Goal: Task Accomplishment & Management: Use online tool/utility

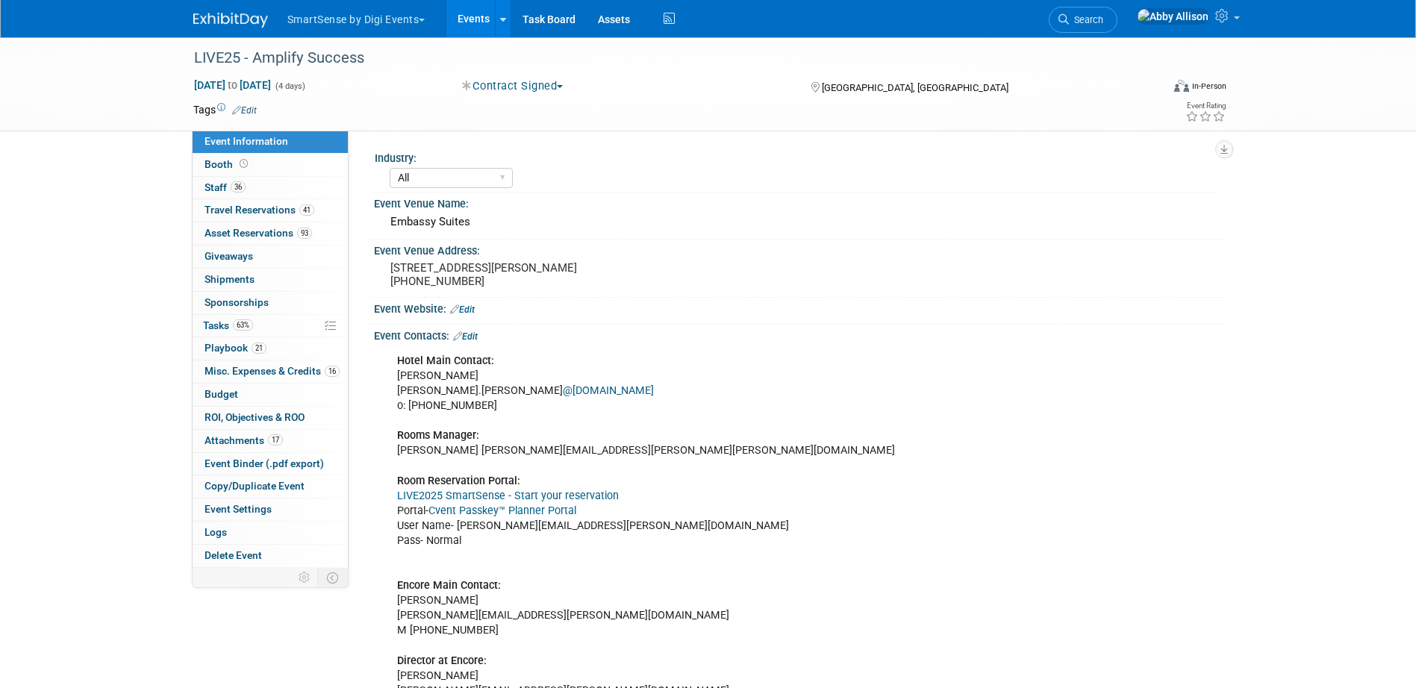
select select "All"
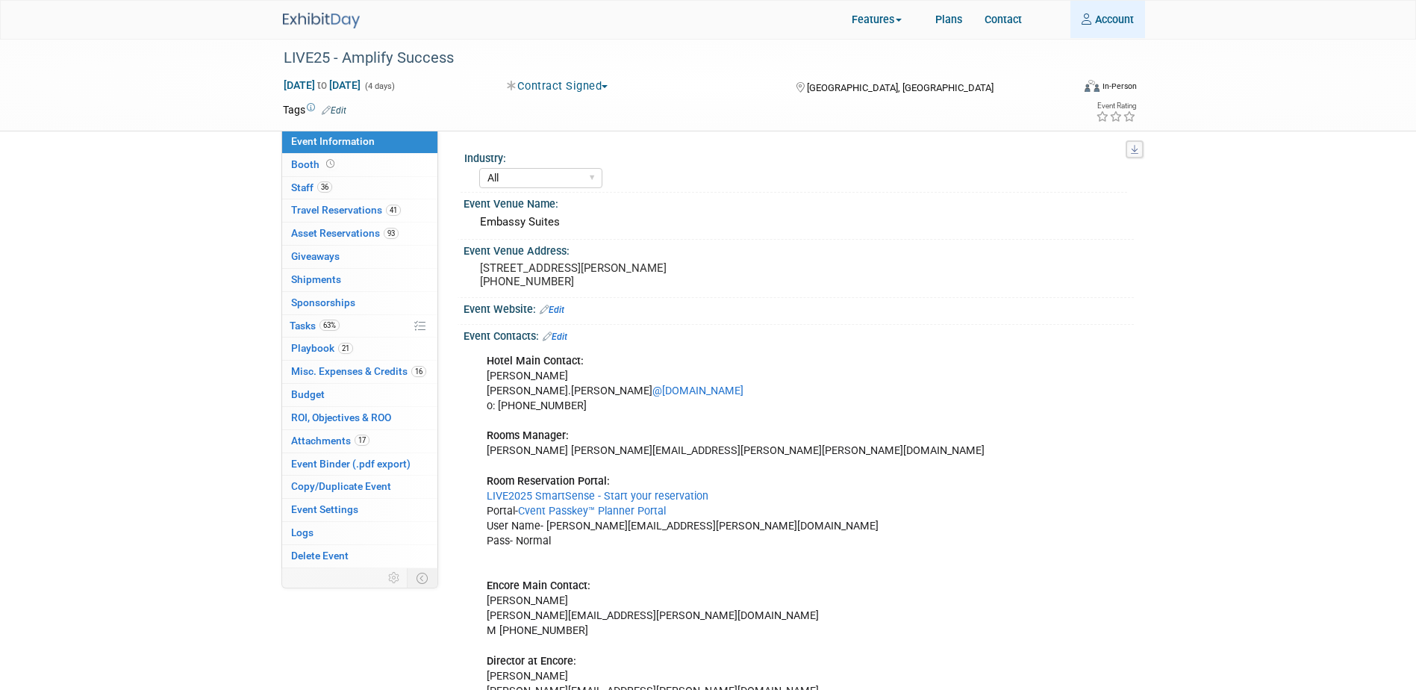
click at [1119, 24] on link "Account" at bounding box center [1107, 19] width 75 height 37
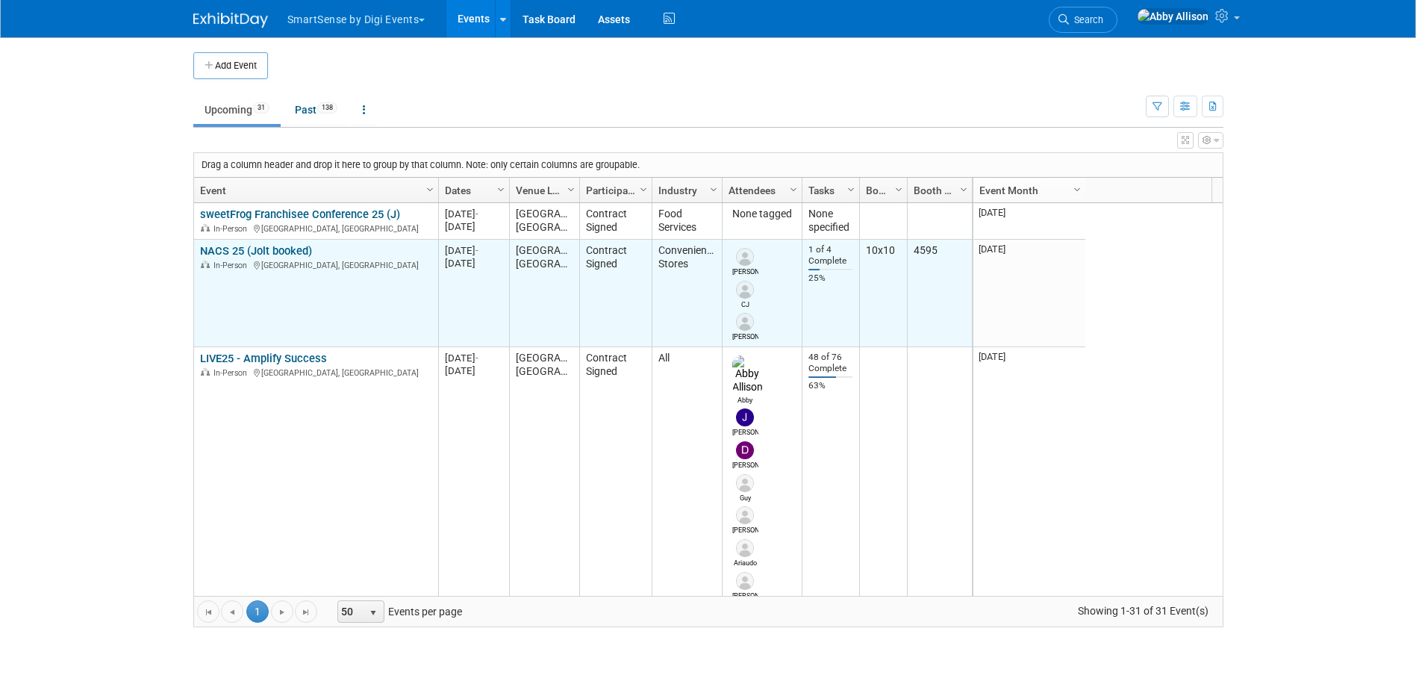
click at [249, 248] on link "NACS 25 (Jolt booked)" at bounding box center [256, 250] width 112 height 13
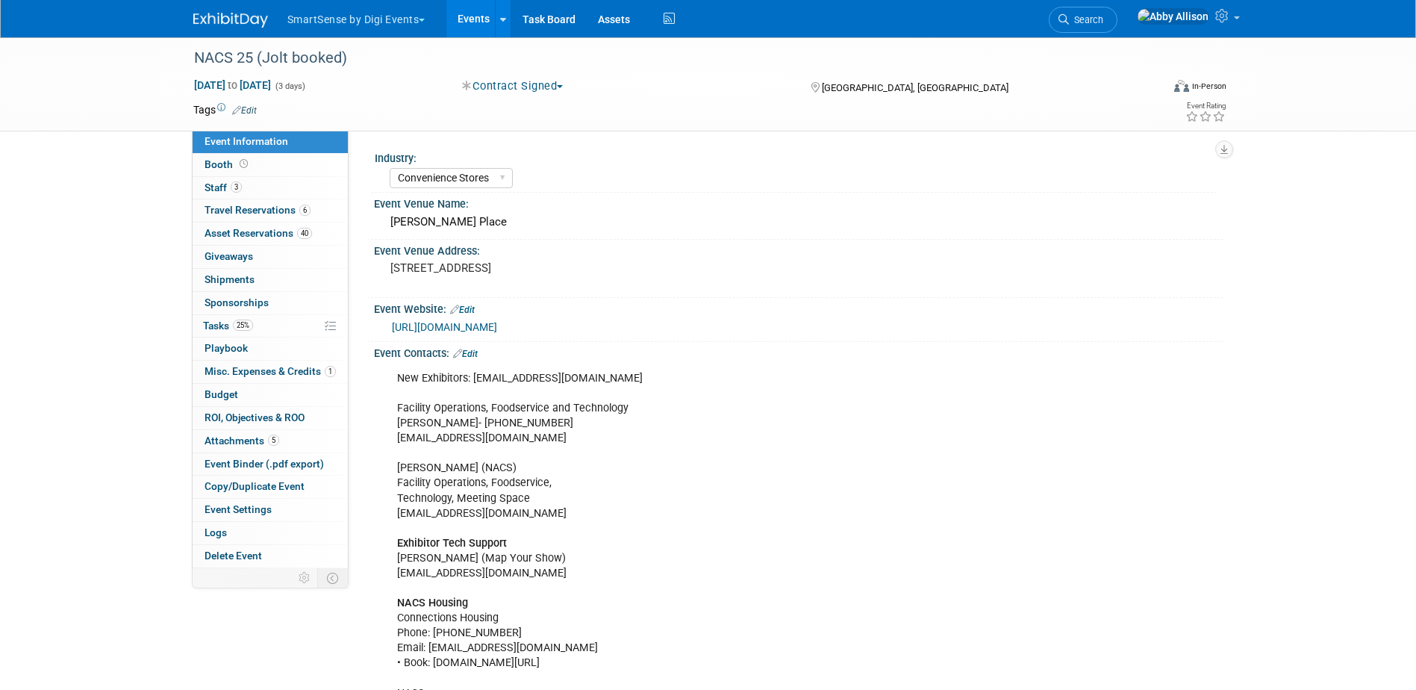
select select "Convenience Stores"
click at [220, 162] on span "Booth" at bounding box center [227, 164] width 46 height 12
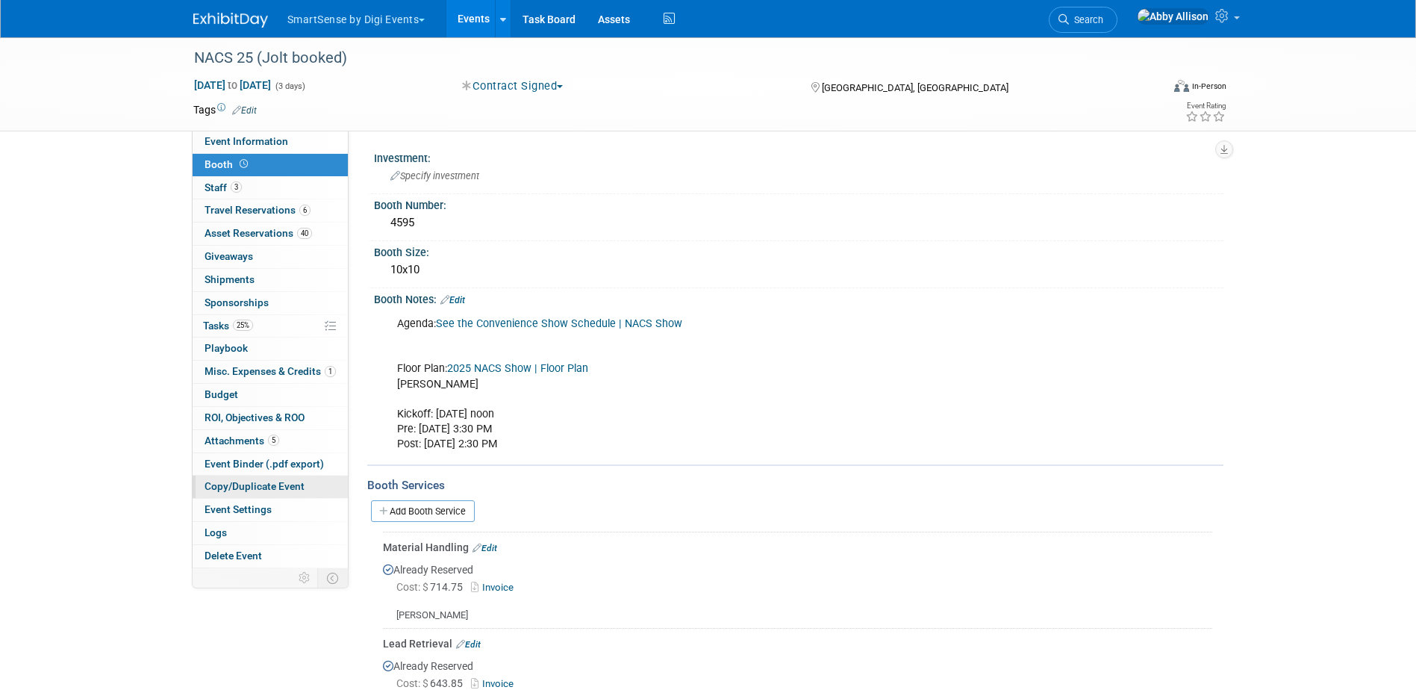
click at [242, 484] on span "Copy/Duplicate Event" at bounding box center [254, 486] width 100 height 12
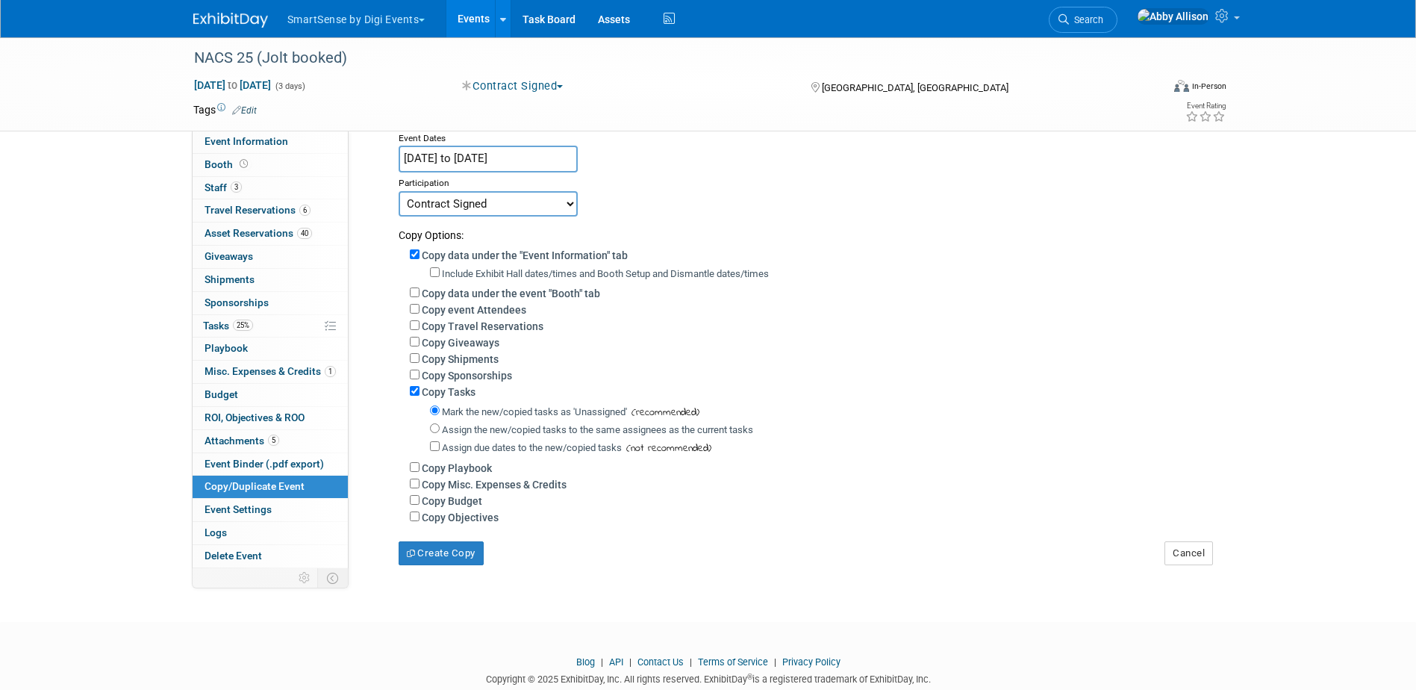
scroll to position [149, 0]
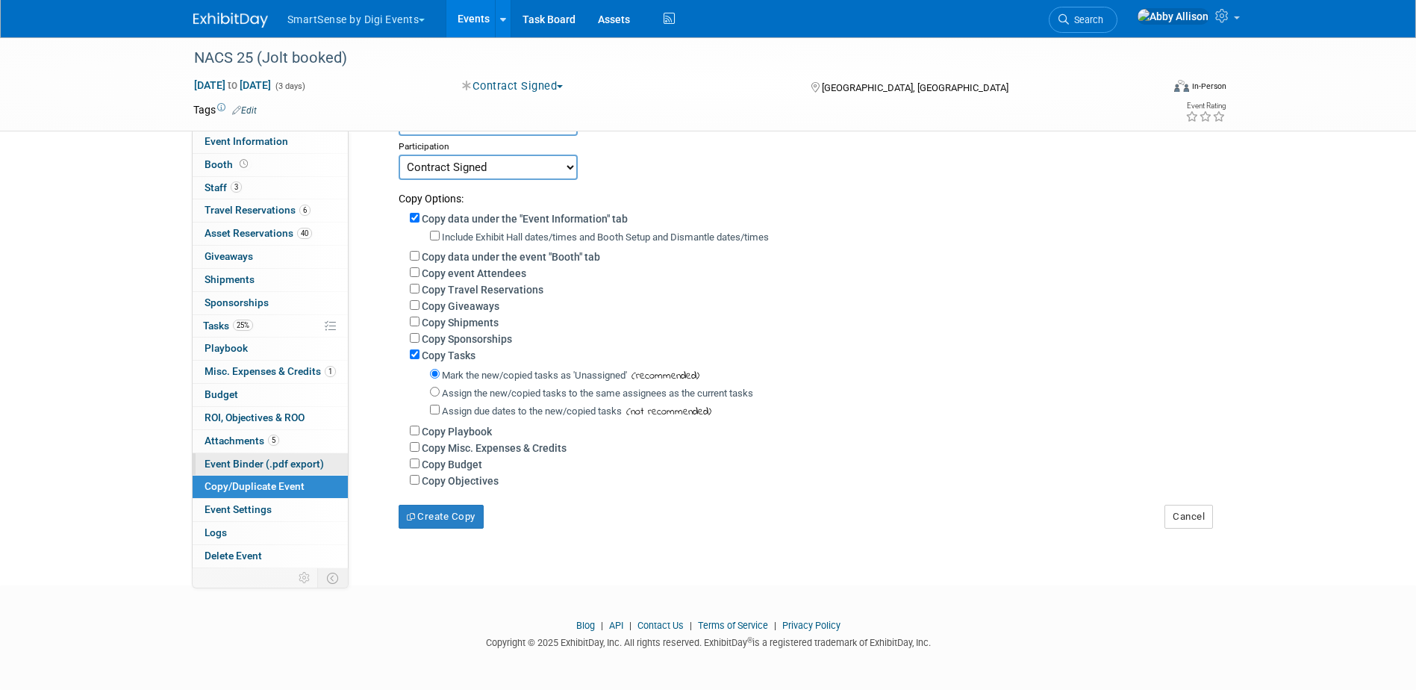
click at [225, 468] on span "Event Binder (.pdf export)" at bounding box center [263, 463] width 119 height 12
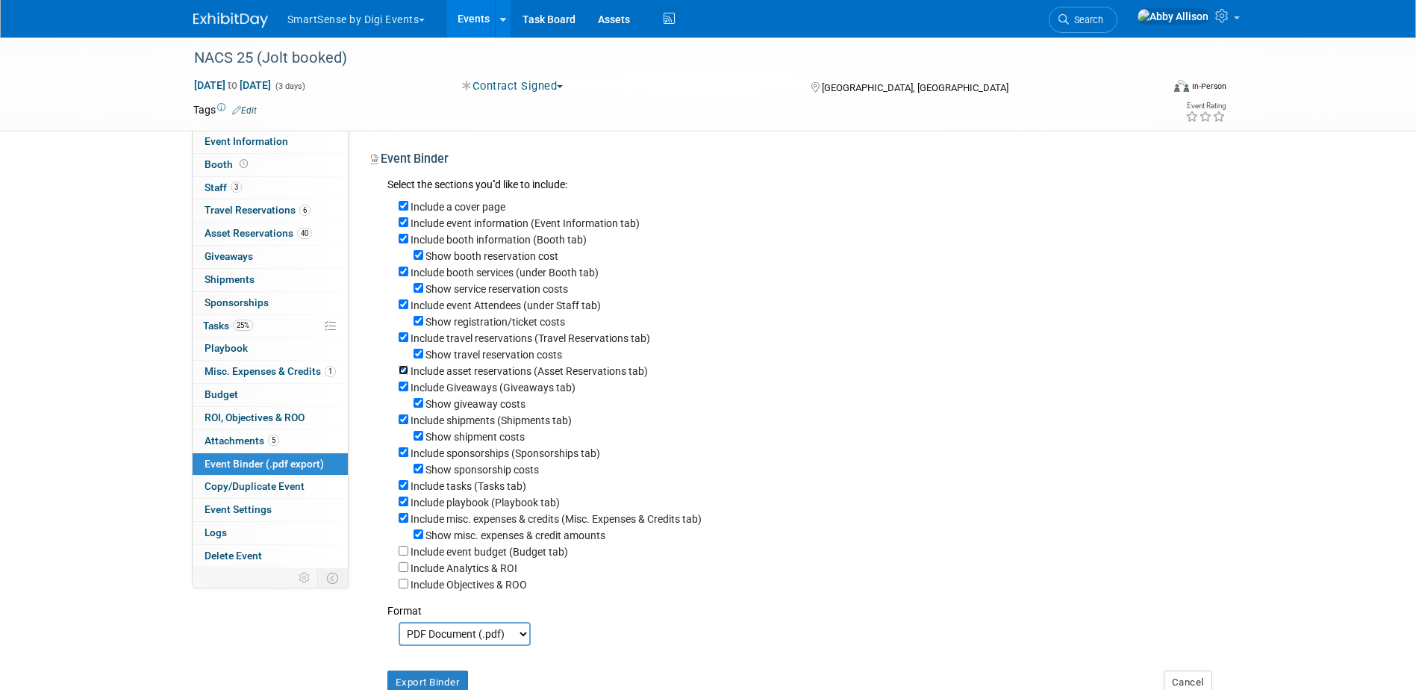
click at [405, 375] on input "Include asset reservations (Asset Reservations tab)" at bounding box center [403, 370] width 10 height 10
checkbox input "false"
click at [403, 490] on input "Include tasks (Tasks tab)" at bounding box center [403, 485] width 10 height 10
checkbox input "false"
click at [513, 646] on select "PDF Document (.pdf) Microsoft Word (.docx)" at bounding box center [464, 634] width 132 height 24
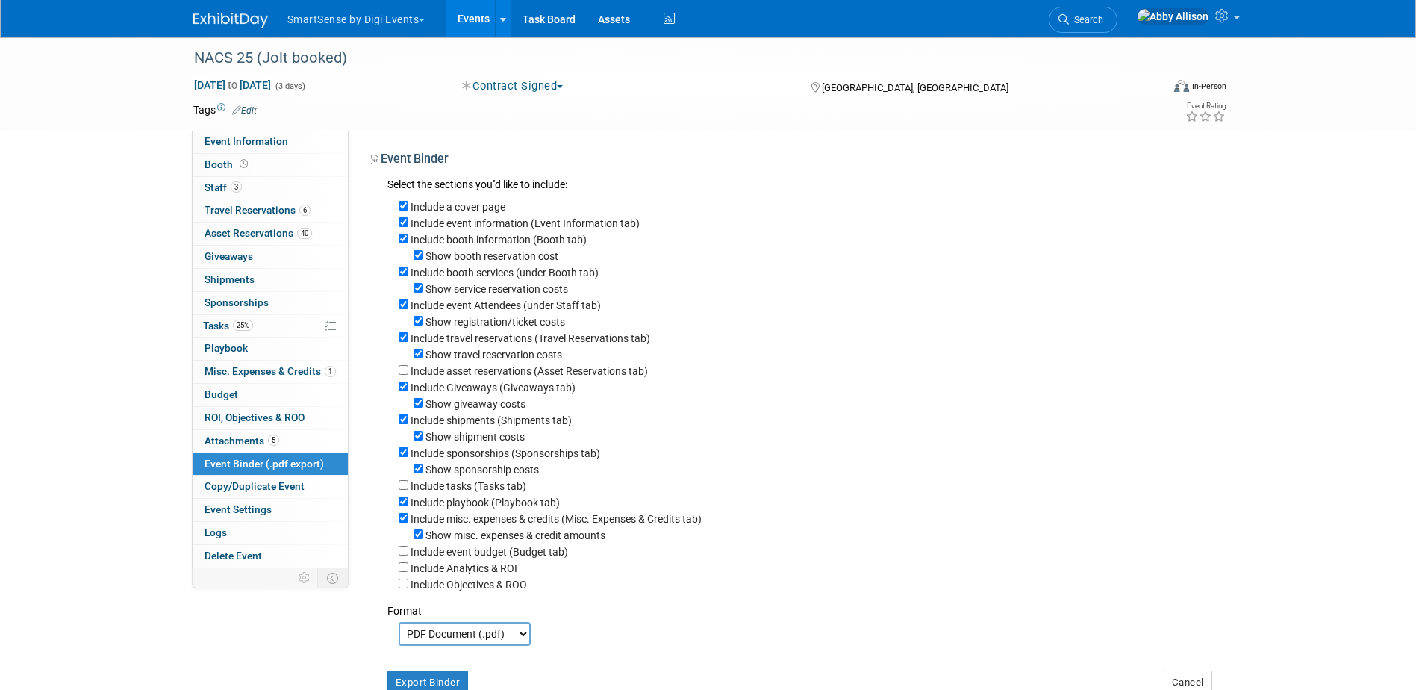
select select "docx"
click at [398, 639] on select "PDF Document (.pdf) Microsoft Word (.docx)" at bounding box center [464, 634] width 132 height 24
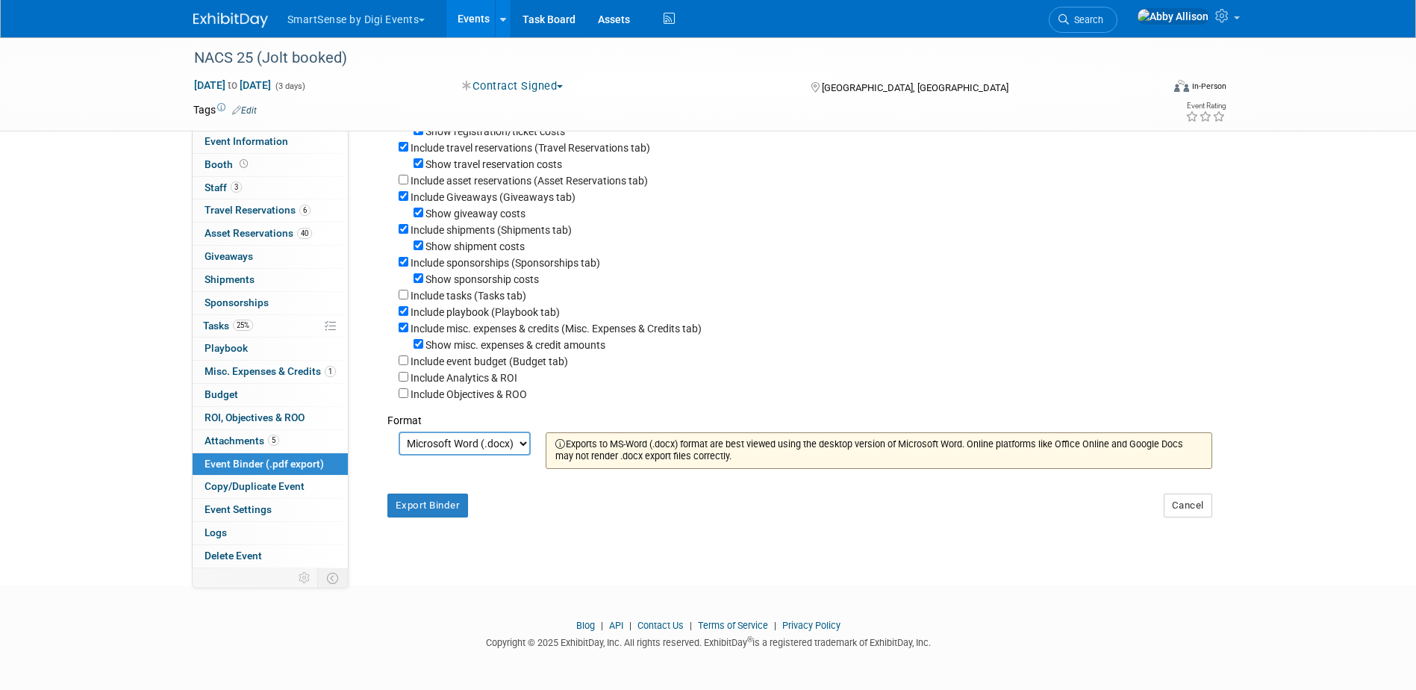
scroll to position [208, 0]
click at [431, 501] on button "Export Binder" at bounding box center [427, 505] width 81 height 24
